Goal: Transaction & Acquisition: Book appointment/travel/reservation

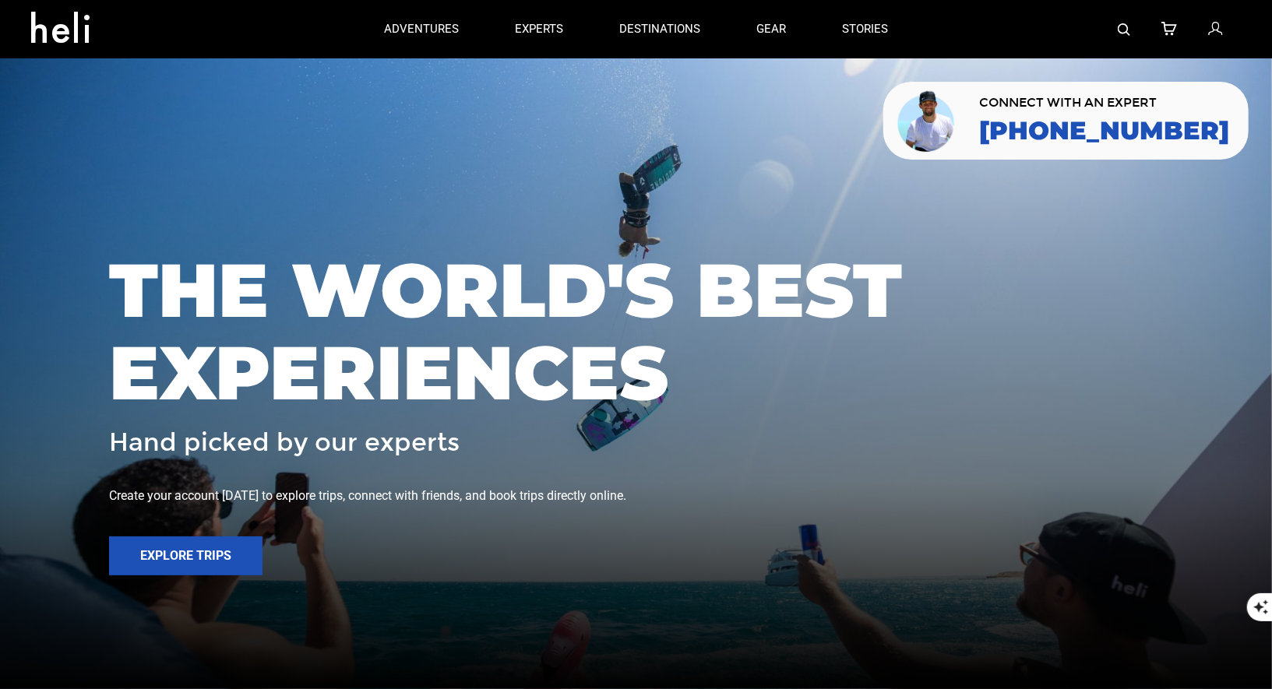
click at [1126, 22] on link at bounding box center [1124, 29] width 12 height 58
click at [1129, 30] on img at bounding box center [1124, 29] width 12 height 12
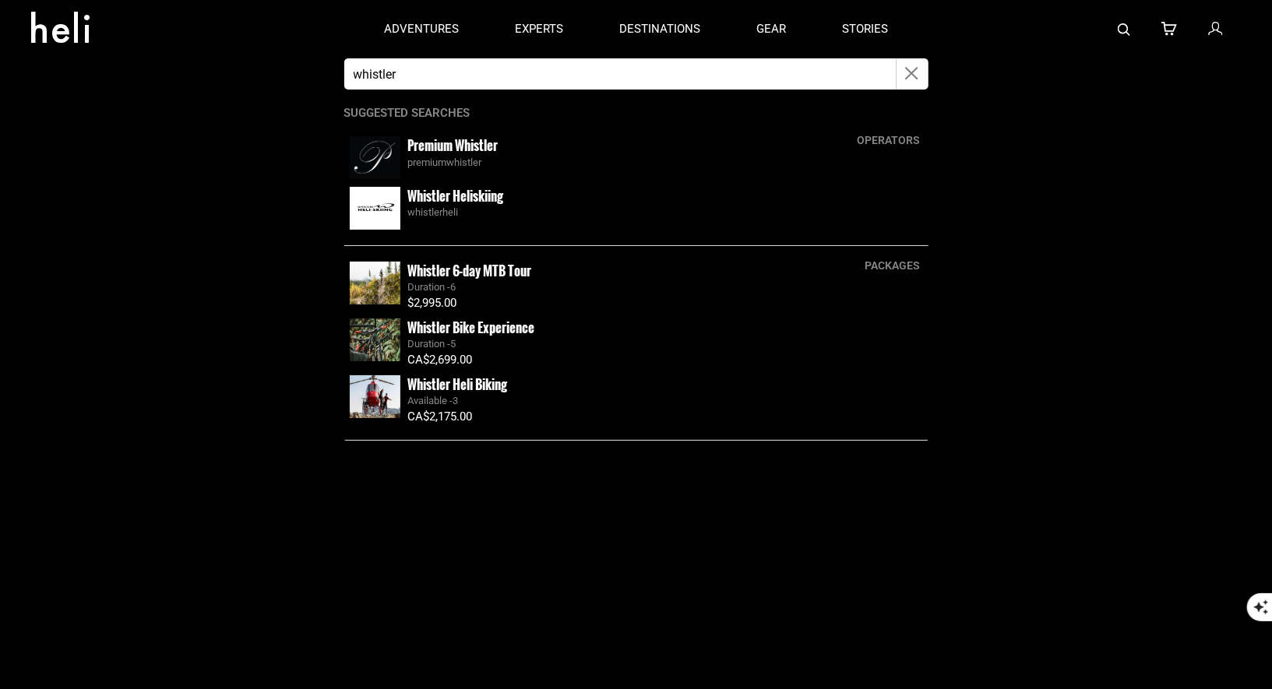
type input "whistler"
click at [427, 198] on small "Whistler Heliskiing" at bounding box center [456, 195] width 96 height 19
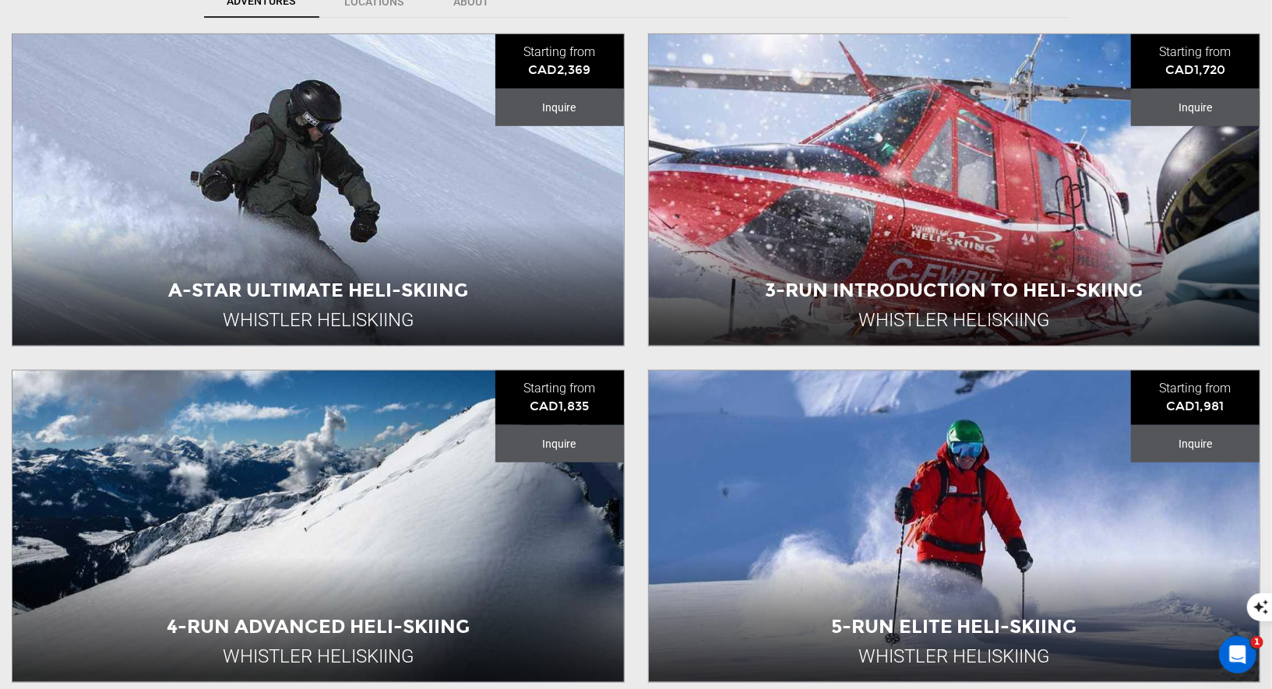
scroll to position [694, 0]
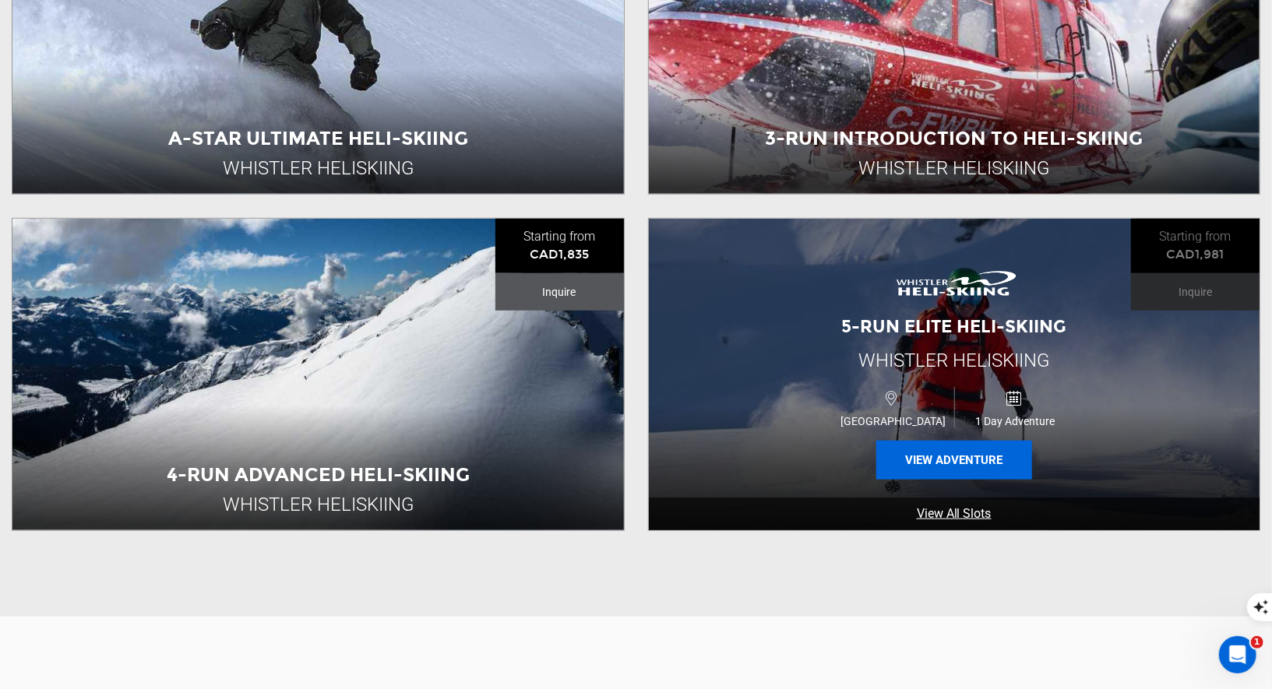
click at [927, 470] on button "View Adventure" at bounding box center [954, 460] width 156 height 39
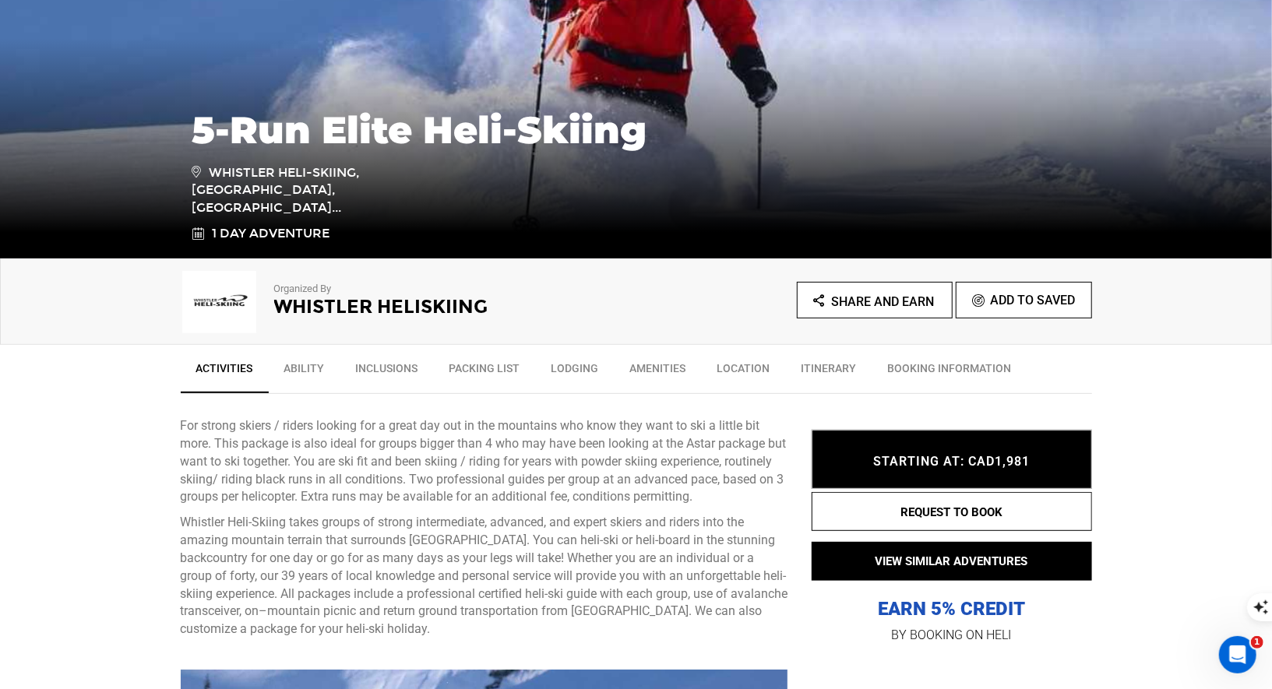
scroll to position [393, 0]
